Goal: Information Seeking & Learning: Learn about a topic

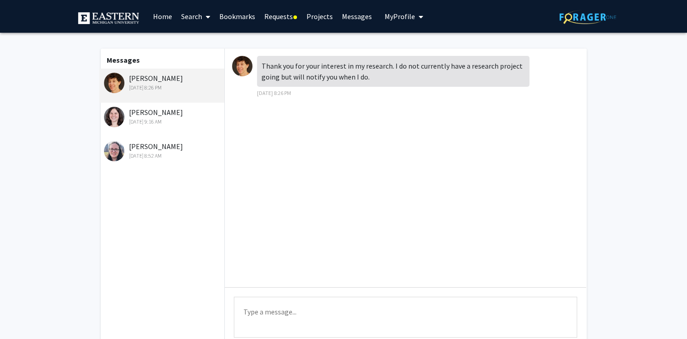
click at [274, 14] on link "Requests" at bounding box center [280, 16] width 42 height 32
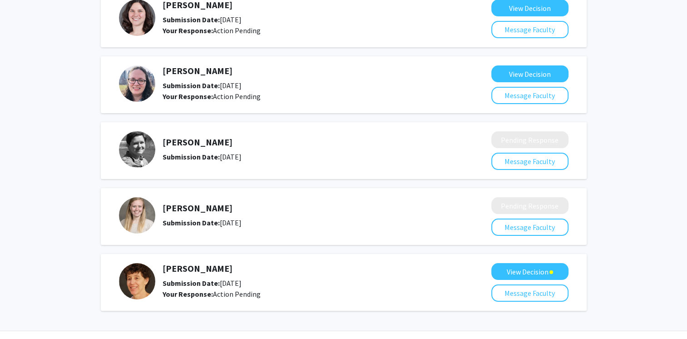
scroll to position [91, 0]
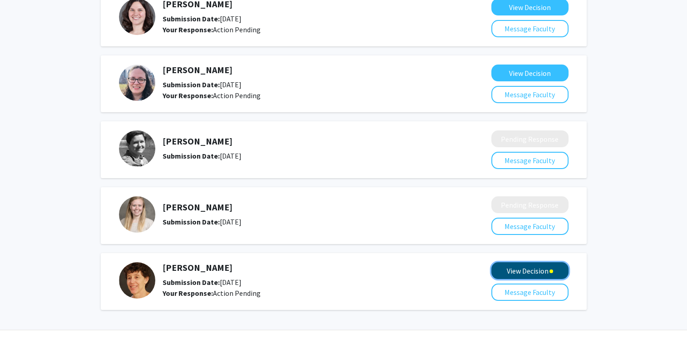
click at [509, 264] on button "View Decision" at bounding box center [529, 270] width 77 height 17
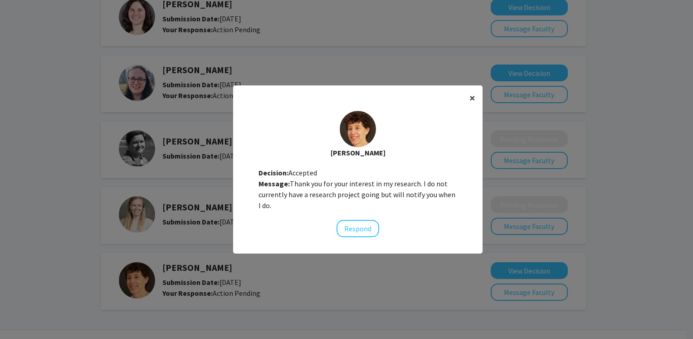
click at [470, 95] on span "×" at bounding box center [473, 98] width 6 height 14
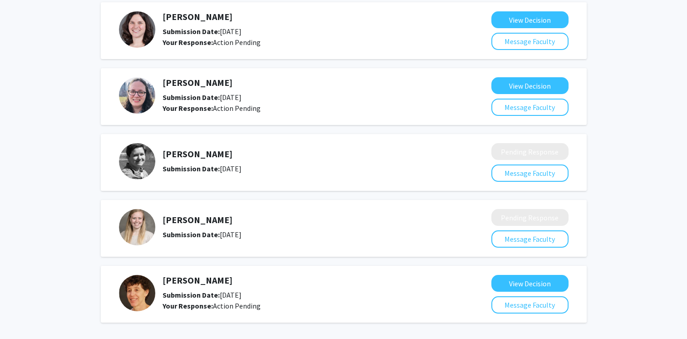
scroll to position [0, 0]
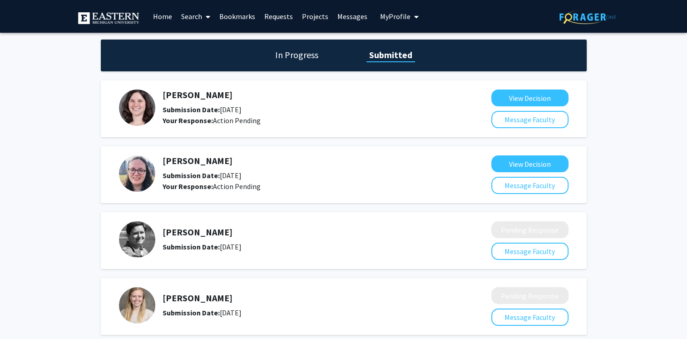
click at [190, 15] on link "Search" at bounding box center [195, 16] width 38 height 32
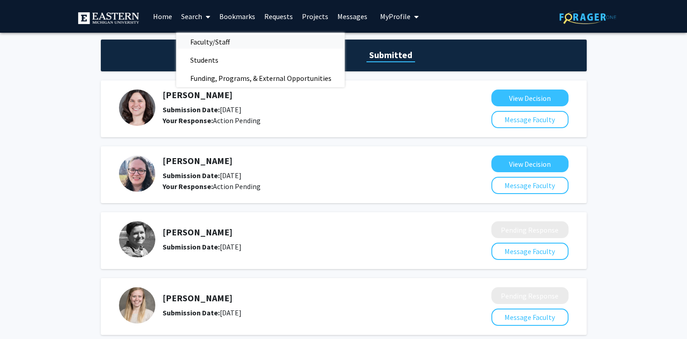
click at [211, 38] on span "Faculty/Staff" at bounding box center [209, 42] width 67 height 18
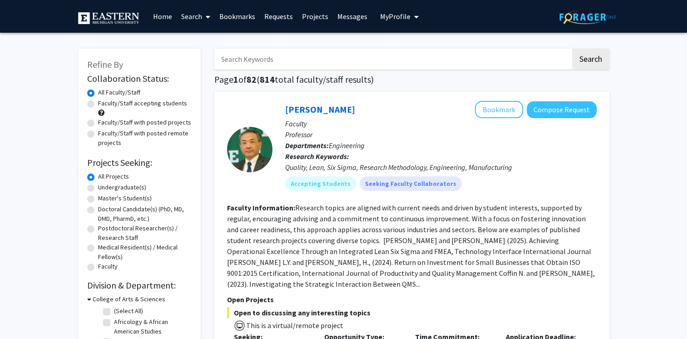
click at [125, 104] on label "Faculty/Staff accepting students" at bounding box center [142, 103] width 89 height 10
click at [104, 104] on input "Faculty/Staff accepting students" at bounding box center [101, 101] width 6 height 6
radio input "true"
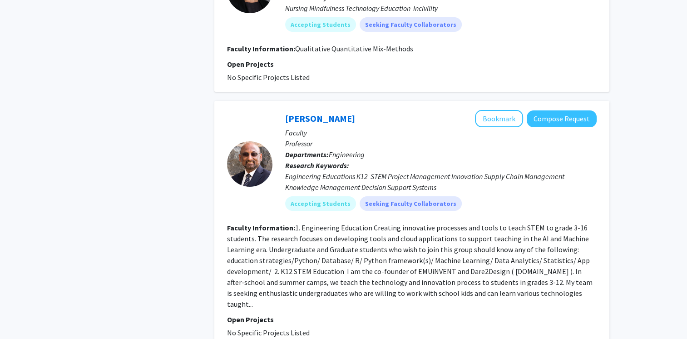
scroll to position [3406, 0]
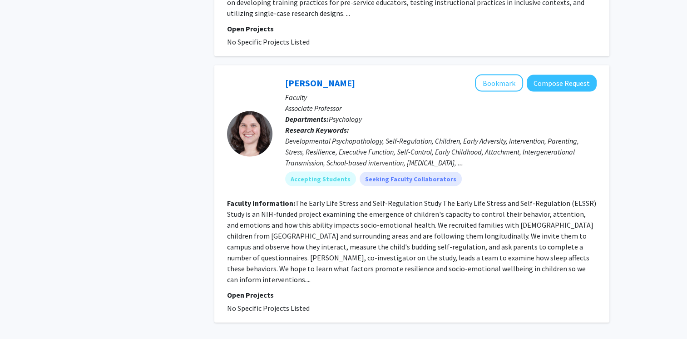
scroll to position [1966, 0]
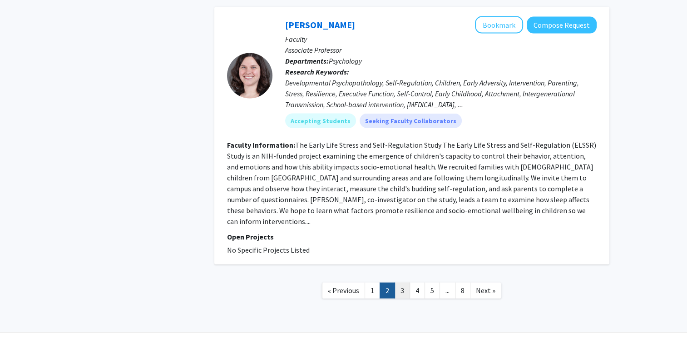
click at [403, 282] on link "3" at bounding box center [401, 290] width 15 height 16
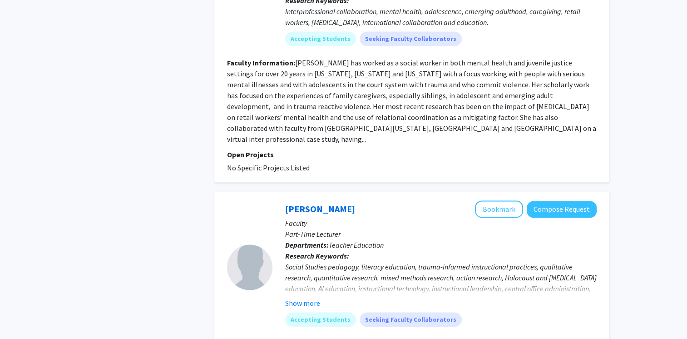
scroll to position [1312, 0]
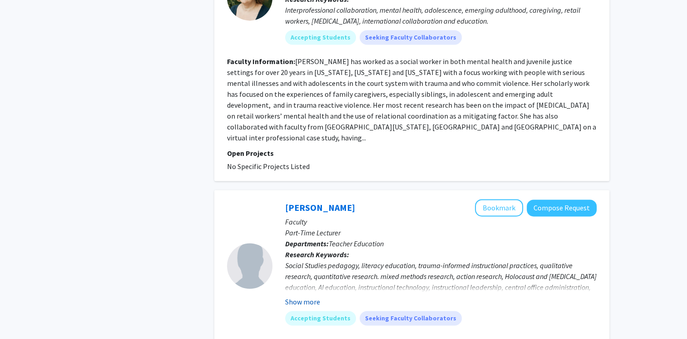
click at [305, 296] on button "Show more" at bounding box center [302, 301] width 35 height 11
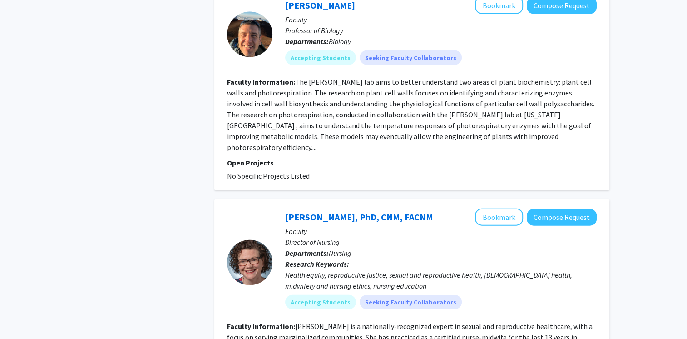
scroll to position [2040, 0]
